Goal: Task Accomplishment & Management: Complete application form

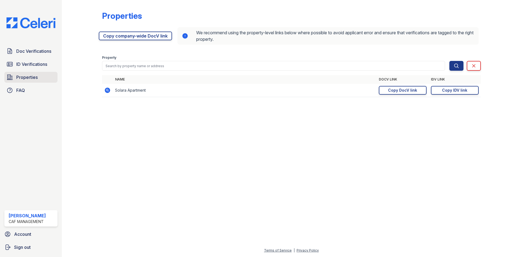
click at [31, 78] on span "Properties" at bounding box center [26, 77] width 21 height 7
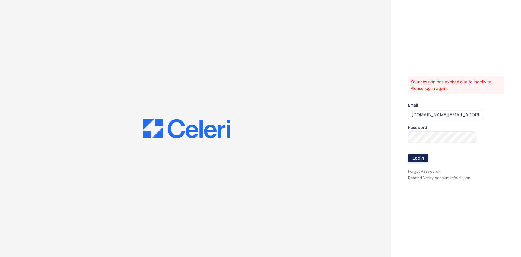
click at [412, 160] on button "Login" at bounding box center [418, 157] width 20 height 9
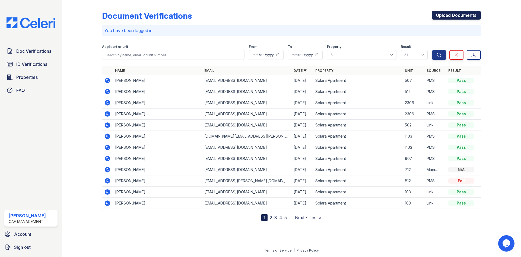
click at [443, 12] on link "Upload Documents" at bounding box center [456, 15] width 49 height 9
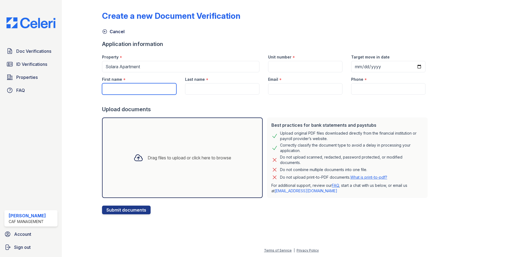
click at [127, 90] on input "First name" at bounding box center [139, 88] width 74 height 11
type input "[PERSON_NAME]"
click at [195, 89] on input "Last name" at bounding box center [222, 88] width 74 height 11
type input "Chinchilla"
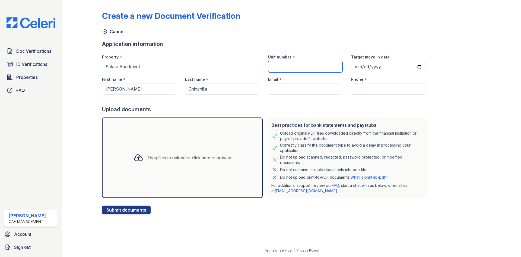
click at [302, 69] on input "Unit number" at bounding box center [305, 66] width 74 height 11
type input "812"
click at [297, 94] on input "Email" at bounding box center [305, 88] width 74 height 11
click at [351, 65] on input "Target move in date" at bounding box center [388, 66] width 74 height 11
type input "[DATE]"
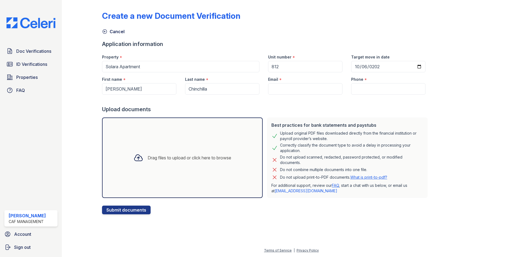
click at [303, 77] on div "Email *" at bounding box center [305, 77] width 74 height 11
click at [297, 86] on input "Email" at bounding box center [305, 88] width 74 height 11
click at [286, 92] on input "Email" at bounding box center [305, 88] width 74 height 11
paste input "[EMAIL_ADDRESS][DOMAIN_NAME]"
type input "[EMAIL_ADDRESS][DOMAIN_NAME]"
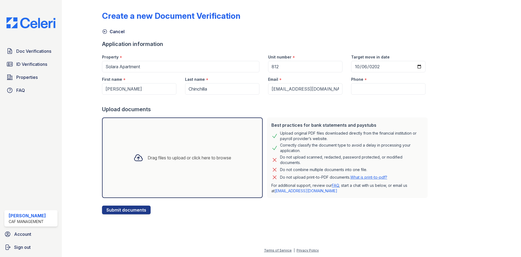
click at [367, 94] on div at bounding box center [266, 99] width 328 height 11
click at [370, 88] on input "Phone" at bounding box center [388, 88] width 74 height 11
click at [360, 84] on input "Phone" at bounding box center [388, 88] width 74 height 11
click at [359, 87] on input "Phone" at bounding box center [388, 88] width 74 height 11
paste input "[PHONE_NUMBER]"
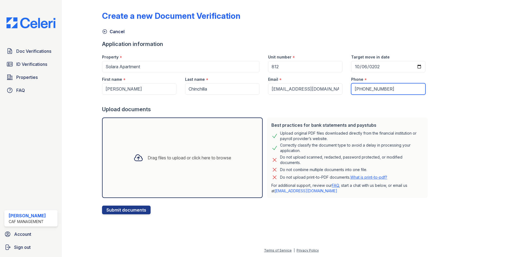
type input "[PHONE_NUMBER]"
click at [159, 157] on div "Drag files to upload or click here to browse" at bounding box center [190, 157] width 84 height 7
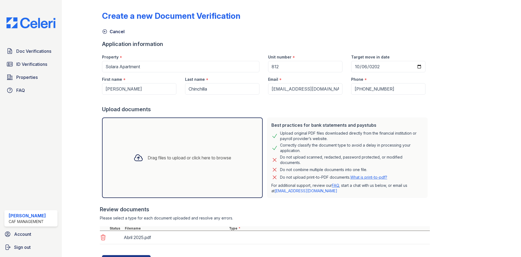
click at [177, 154] on div "Drag files to upload or click here to browse" at bounding box center [182, 157] width 106 height 18
click at [177, 152] on div "Drag files to upload or click here to browse" at bounding box center [182, 157] width 106 height 18
click at [175, 157] on div "Drag files to upload or click here to browse" at bounding box center [190, 157] width 84 height 7
click at [179, 148] on div "Drag files to upload or click here to browse" at bounding box center [182, 157] width 161 height 80
click at [188, 145] on div "Drag files to upload or click here to browse" at bounding box center [182, 157] width 161 height 80
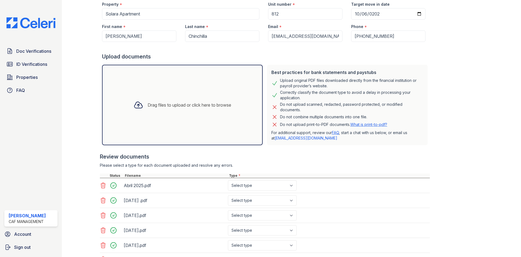
scroll to position [100, 0]
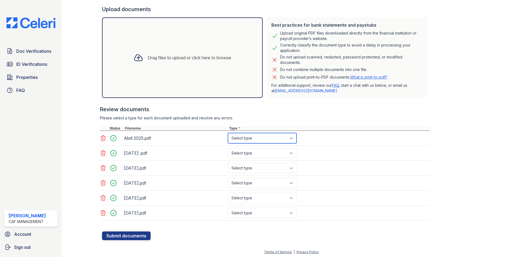
click at [238, 137] on select "Select type Paystub Bank Statement Offer Letter Tax Documents Benefit Award Let…" at bounding box center [262, 138] width 69 height 10
select select "bank_statement"
click at [228, 133] on select "Select type Paystub Bank Statement Offer Letter Tax Documents Benefit Award Let…" at bounding box center [262, 138] width 69 height 10
click at [242, 149] on select "Select type Paystub Bank Statement Offer Letter Tax Documents Benefit Award Let…" at bounding box center [262, 153] width 69 height 10
select select "bank_statement"
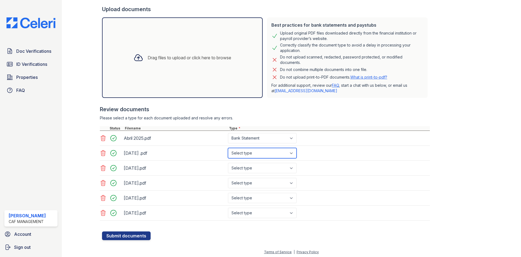
click at [228, 148] on select "Select type Paystub Bank Statement Offer Letter Tax Documents Benefit Award Let…" at bounding box center [262, 153] width 69 height 10
click at [243, 170] on select "Select type Paystub Bank Statement Offer Letter Tax Documents Benefit Award Let…" at bounding box center [262, 168] width 69 height 10
select select "bank_statement"
click at [228, 163] on select "Select type Paystub Bank Statement Offer Letter Tax Documents Benefit Award Let…" at bounding box center [262, 168] width 69 height 10
click at [242, 182] on select "Select type Paystub Bank Statement Offer Letter Tax Documents Benefit Award Let…" at bounding box center [262, 183] width 69 height 10
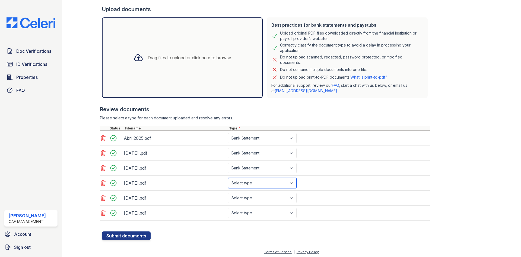
select select "bank_statement"
click at [228, 178] on select "Select type Paystub Bank Statement Offer Letter Tax Documents Benefit Award Let…" at bounding box center [262, 183] width 69 height 10
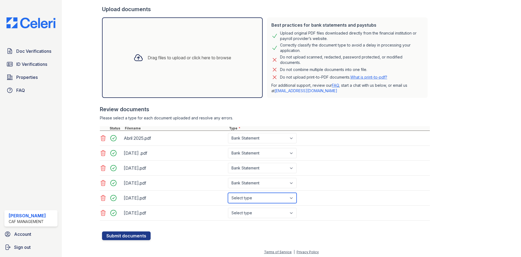
click at [242, 196] on select "Select type Paystub Bank Statement Offer Letter Tax Documents Benefit Award Let…" at bounding box center [262, 198] width 69 height 10
select select "bank_statement"
click at [228, 193] on select "Select type Paystub Bank Statement Offer Letter Tax Documents Benefit Award Let…" at bounding box center [262, 198] width 69 height 10
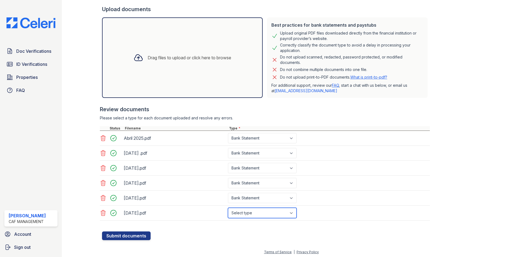
click at [246, 209] on select "Select type Paystub Bank Statement Offer Letter Tax Documents Benefit Award Let…" at bounding box center [262, 212] width 69 height 10
select select "bank_statement"
click at [228, 207] on select "Select type Paystub Bank Statement Offer Letter Tax Documents Benefit Award Let…" at bounding box center [262, 212] width 69 height 10
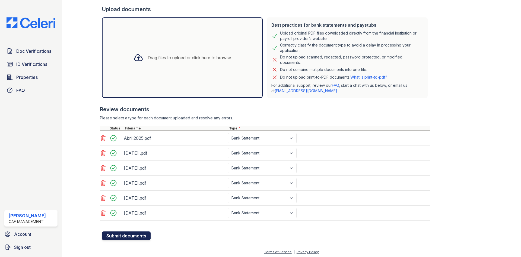
click at [127, 238] on button "Submit documents" at bounding box center [126, 235] width 49 height 9
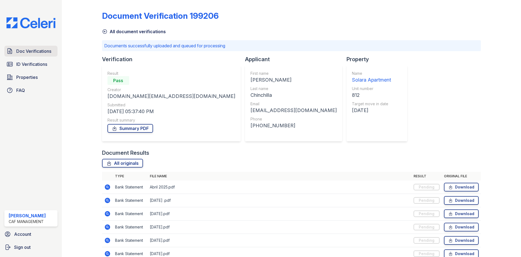
click at [31, 46] on link "Doc Verifications" at bounding box center [30, 51] width 53 height 11
